Goal: Transaction & Acquisition: Purchase product/service

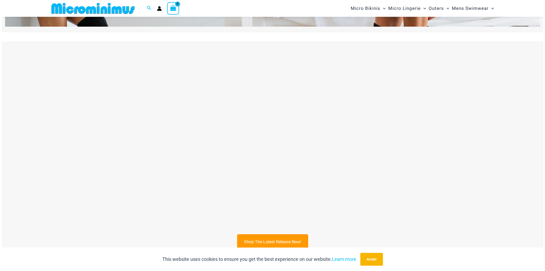
scroll to position [261, 0]
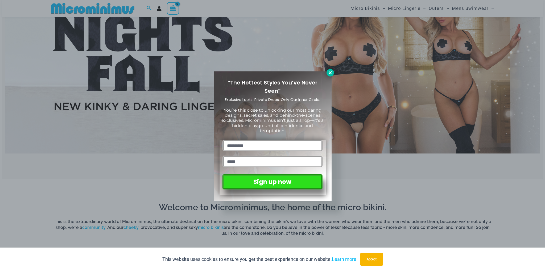
click at [330, 72] on icon at bounding box center [330, 72] width 5 height 5
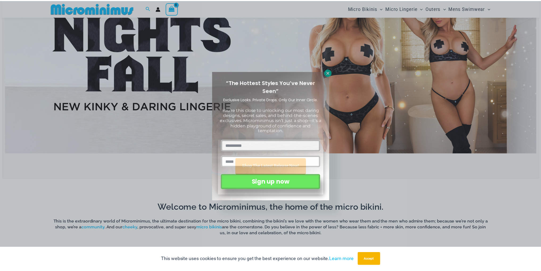
scroll to position [224, 0]
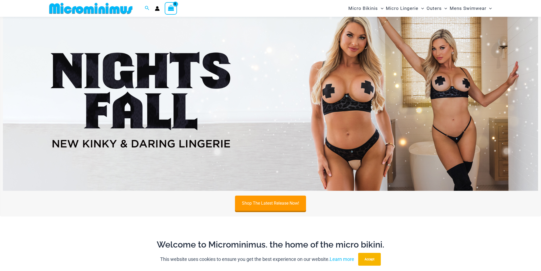
click at [387, 82] on img at bounding box center [271, 100] width 536 height 182
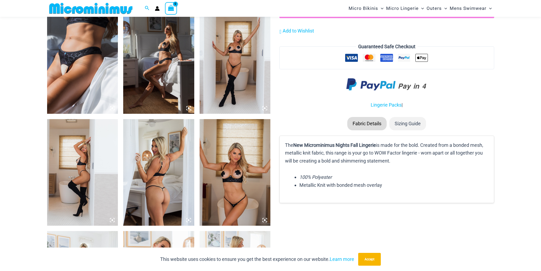
scroll to position [611, 0]
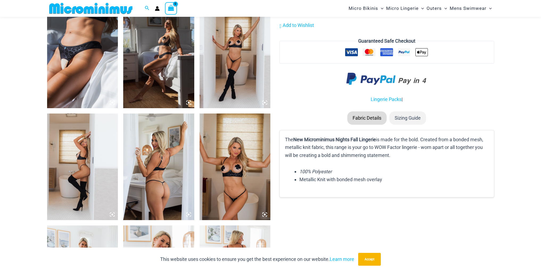
click at [87, 72] on img at bounding box center [82, 55] width 71 height 107
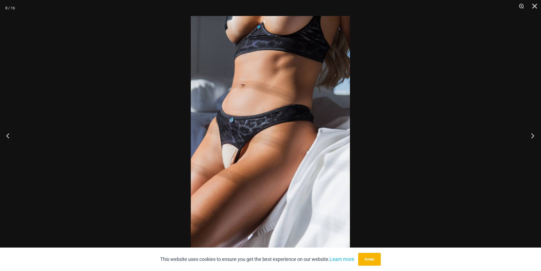
click at [532, 134] on button "Next" at bounding box center [531, 135] width 20 height 27
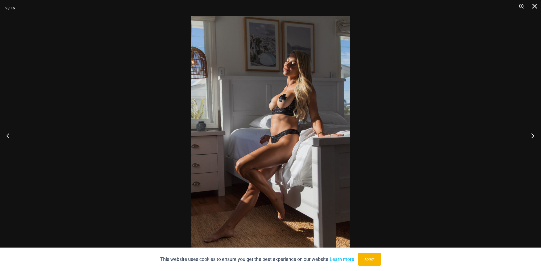
click at [532, 134] on button "Next" at bounding box center [531, 135] width 20 height 27
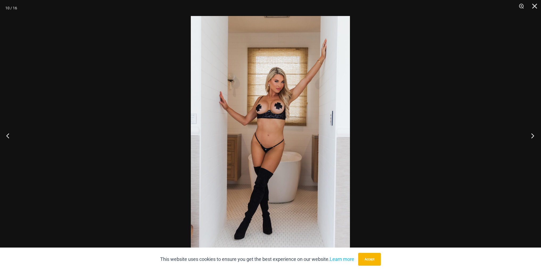
click at [532, 134] on button "Next" at bounding box center [531, 135] width 20 height 27
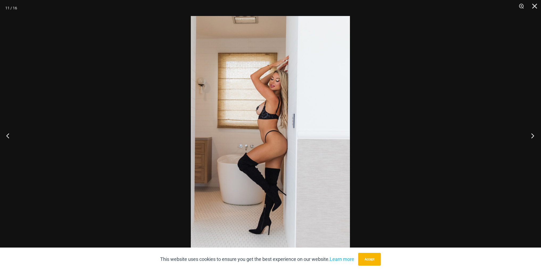
click at [532, 134] on button "Next" at bounding box center [531, 135] width 20 height 27
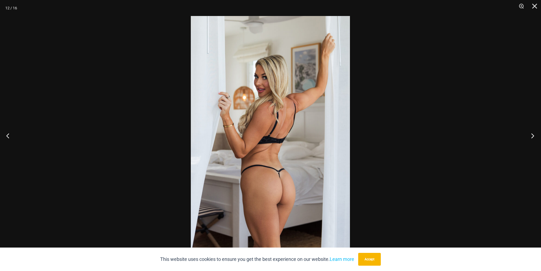
click at [532, 134] on button "Next" at bounding box center [531, 135] width 20 height 27
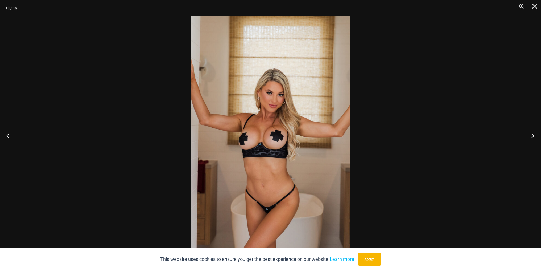
click at [532, 134] on button "Next" at bounding box center [531, 135] width 20 height 27
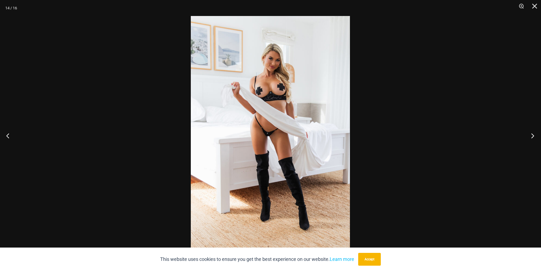
click at [532, 134] on button "Next" at bounding box center [531, 135] width 20 height 27
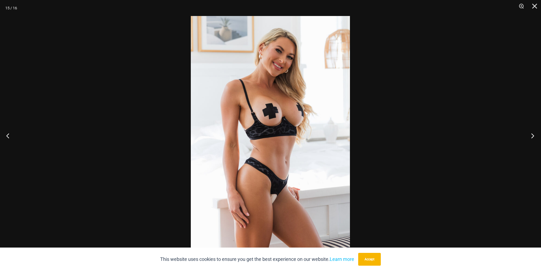
click at [532, 134] on button "Next" at bounding box center [531, 135] width 20 height 27
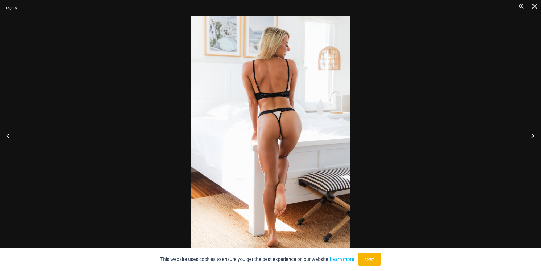
click at [532, 134] on button "Next" at bounding box center [531, 135] width 20 height 27
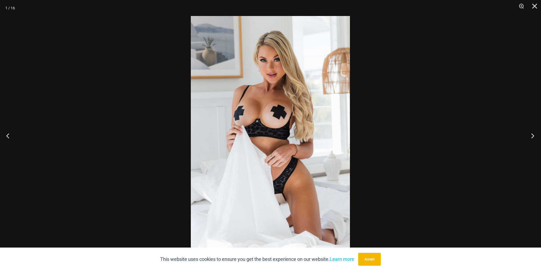
click at [532, 134] on button "Next" at bounding box center [531, 135] width 20 height 27
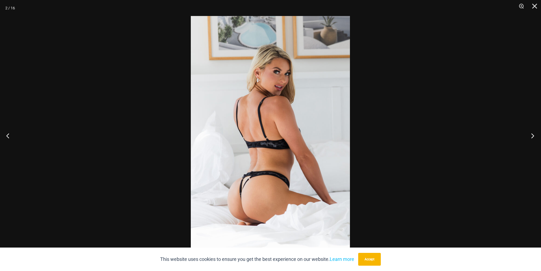
click at [532, 134] on button "Next" at bounding box center [531, 135] width 20 height 27
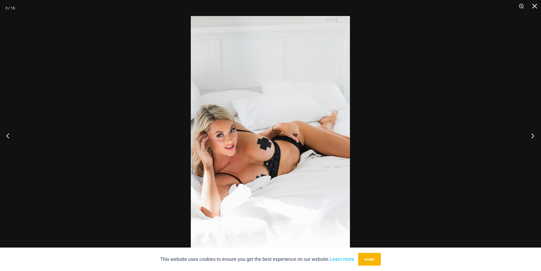
click at [532, 134] on button "Next" at bounding box center [531, 135] width 20 height 27
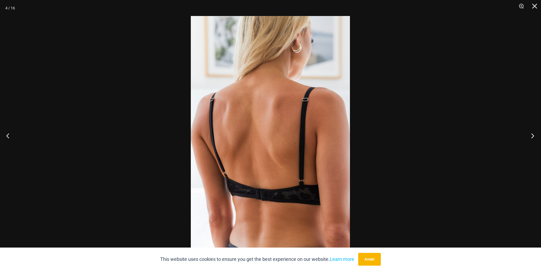
click at [532, 134] on button "Next" at bounding box center [531, 135] width 20 height 27
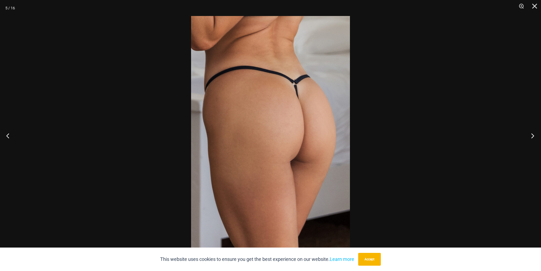
click at [532, 134] on button "Next" at bounding box center [531, 135] width 20 height 27
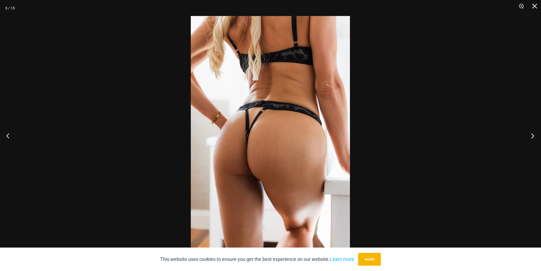
click at [532, 134] on button "Next" at bounding box center [531, 135] width 20 height 27
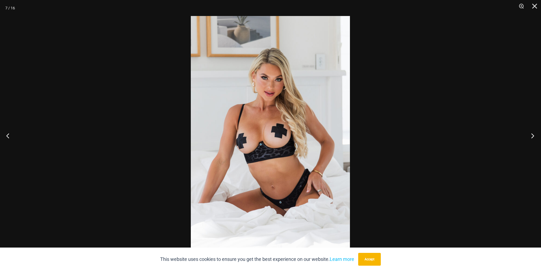
click at [532, 134] on button "Next" at bounding box center [531, 135] width 20 height 27
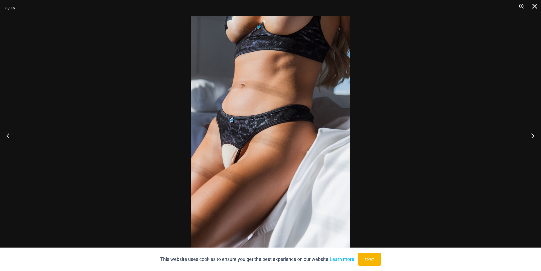
click at [532, 134] on button "Next" at bounding box center [531, 135] width 20 height 27
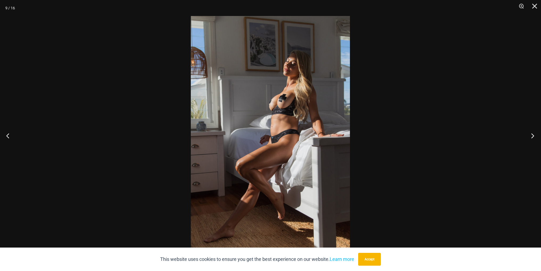
click at [532, 134] on button "Next" at bounding box center [531, 135] width 20 height 27
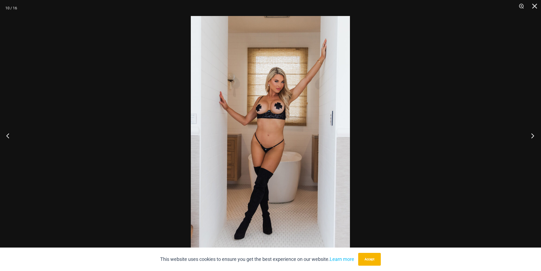
click at [532, 134] on button "Next" at bounding box center [531, 135] width 20 height 27
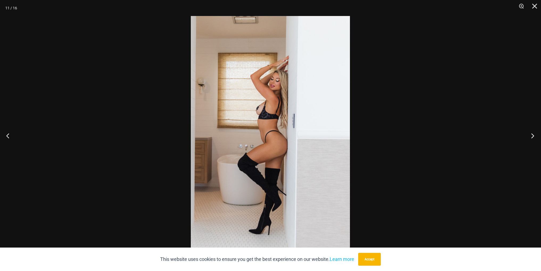
click at [532, 134] on button "Next" at bounding box center [531, 135] width 20 height 27
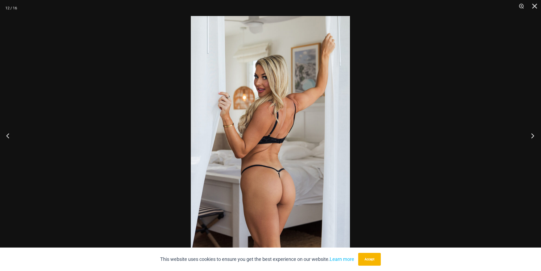
click at [532, 134] on button "Next" at bounding box center [531, 135] width 20 height 27
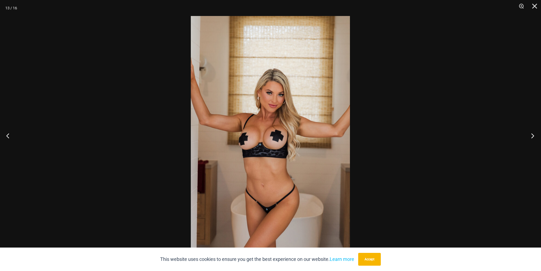
click at [532, 134] on button "Next" at bounding box center [531, 135] width 20 height 27
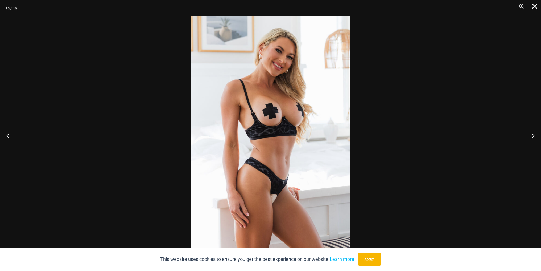
click at [534, 9] on button "Close" at bounding box center [532, 8] width 13 height 16
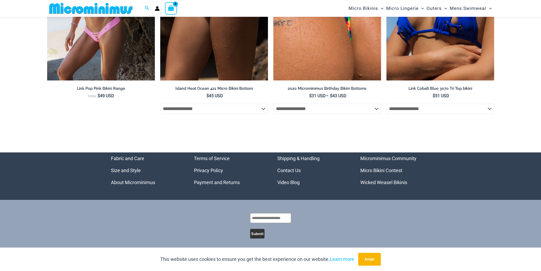
scroll to position [1902, 0]
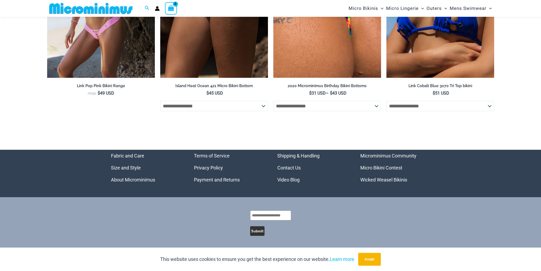
click at [285, 179] on link "Video Blog" at bounding box center [288, 180] width 22 height 6
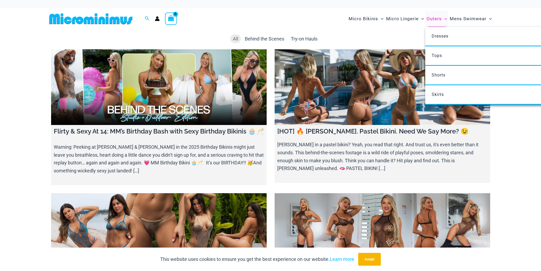
click at [433, 21] on span "Outers" at bounding box center [434, 19] width 15 height 14
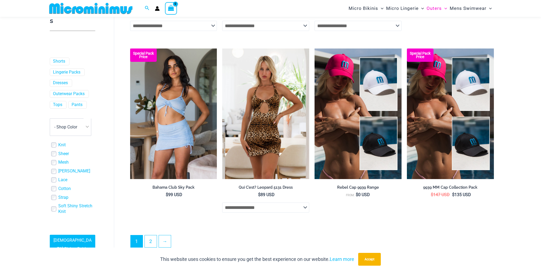
scroll to position [1423, 0]
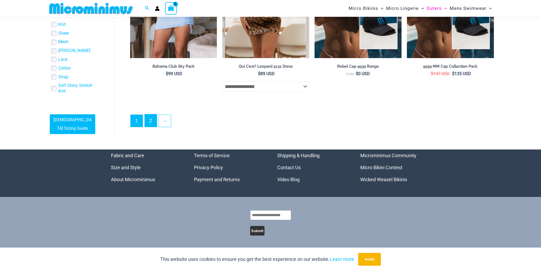
click at [155, 123] on link "2" at bounding box center [151, 120] width 12 height 13
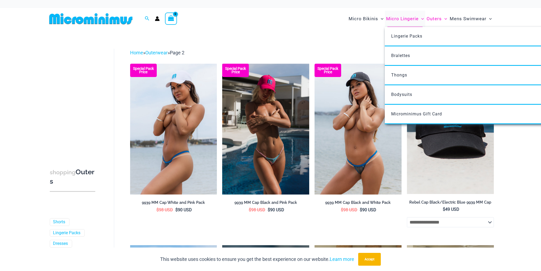
click at [410, 19] on span "Micro Lingerie" at bounding box center [402, 19] width 32 height 14
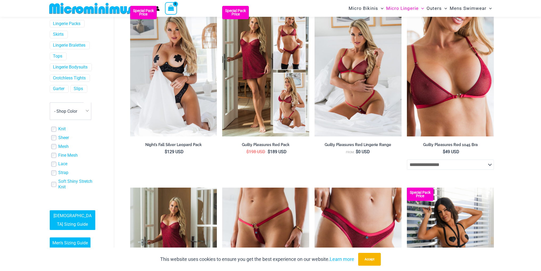
scroll to position [54, 0]
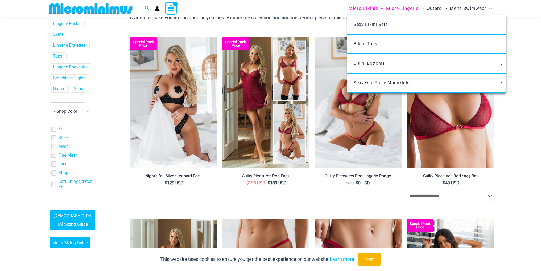
click at [355, 9] on span "Micro Bikinis" at bounding box center [364, 9] width 30 height 14
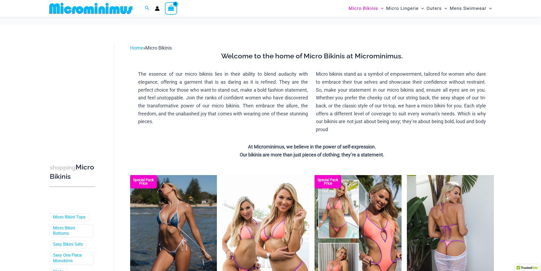
scroll to position [77, 0]
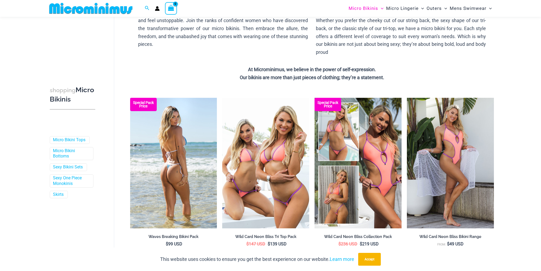
click at [157, 166] on img at bounding box center [173, 163] width 87 height 130
